Goal: Find specific page/section

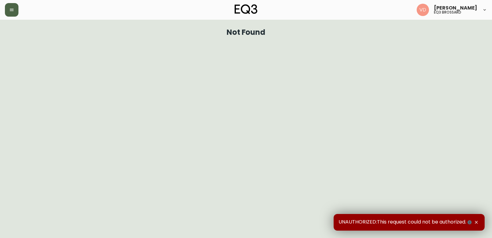
click at [16, 12] on button "button" at bounding box center [12, 10] width 14 height 14
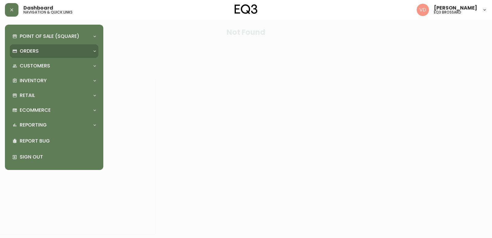
click at [42, 48] on div "Orders" at bounding box center [50, 51] width 77 height 7
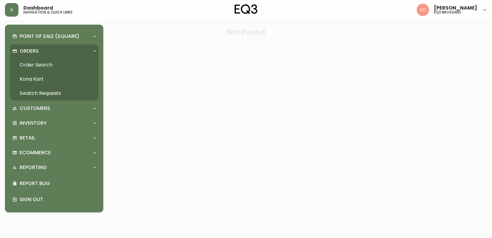
click at [47, 64] on link "Order Search" at bounding box center [54, 65] width 89 height 14
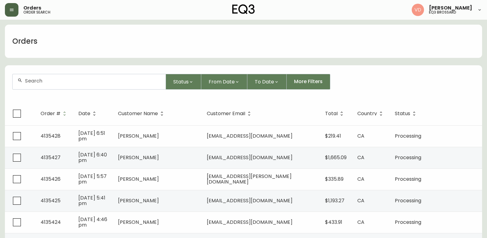
click at [17, 10] on button "button" at bounding box center [12, 10] width 14 height 14
